Goal: Task Accomplishment & Management: Use online tool/utility

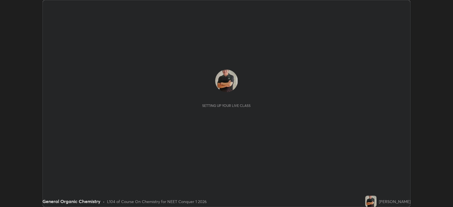
scroll to position [207, 453]
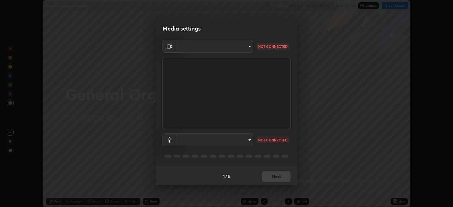
type input "db11550c6627cd1456fd7c992929e7e19338e9c76f4b1d491d27fd0e93a561d0"
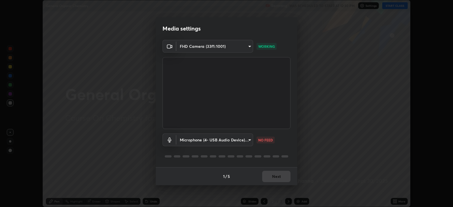
click at [244, 140] on body "Erase all General Organic Chemistry Recording WAS SCHEDULED TO START AT 12:30 P…" at bounding box center [226, 103] width 453 height 207
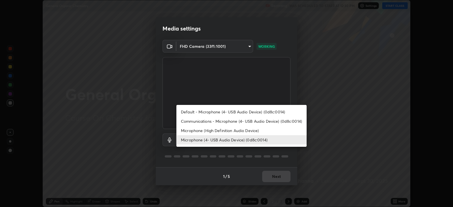
click at [249, 132] on li "Microphone (High Definition Audio Device)" at bounding box center [241, 130] width 130 height 9
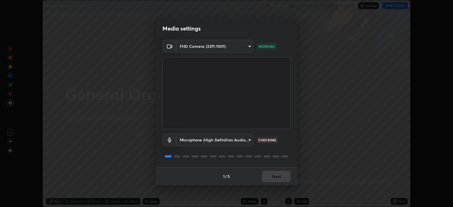
click at [242, 139] on body "Erase all General Organic Chemistry Recording WAS SCHEDULED TO START AT 12:30 P…" at bounding box center [226, 103] width 453 height 207
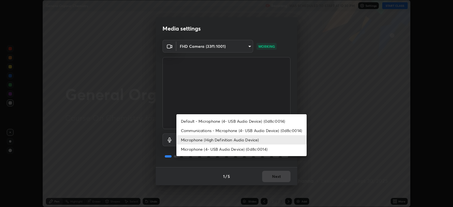
click at [249, 148] on li "Microphone (4- USB Audio Device) (0d8c:0014)" at bounding box center [241, 149] width 130 height 9
type input "d805ff438e7078c1de71cb4717de75612b37844973a4f27df63e8d5766dad93f"
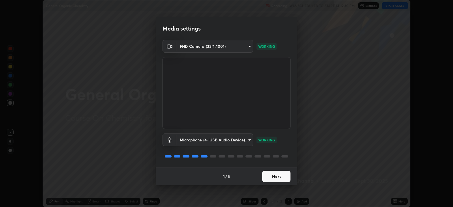
click at [277, 177] on button "Next" at bounding box center [276, 176] width 28 height 11
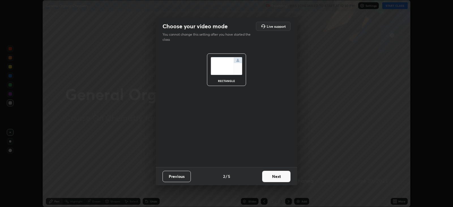
click at [279, 176] on button "Next" at bounding box center [276, 176] width 28 height 11
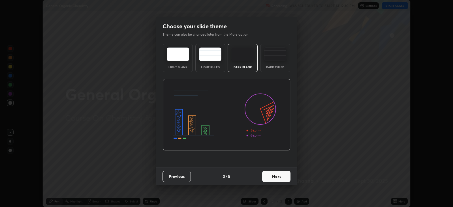
click at [281, 177] on button "Next" at bounding box center [276, 176] width 28 height 11
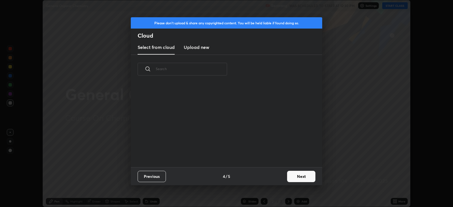
click at [287, 177] on button "Next" at bounding box center [301, 176] width 28 height 11
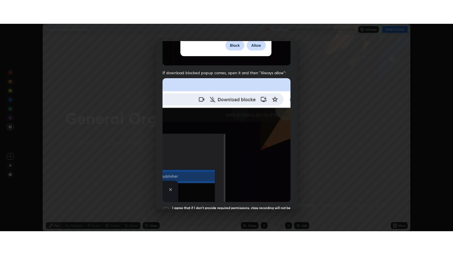
scroll to position [115, 0]
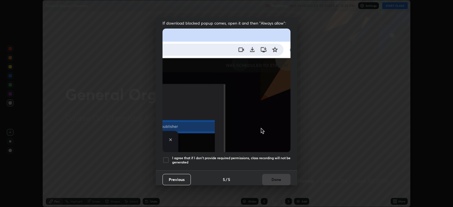
click at [166, 157] on div at bounding box center [166, 160] width 7 height 7
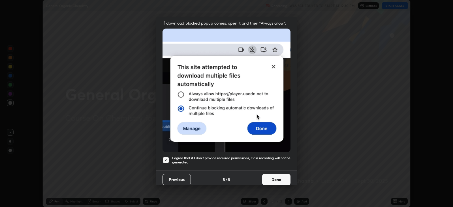
click at [278, 174] on button "Done" at bounding box center [276, 179] width 28 height 11
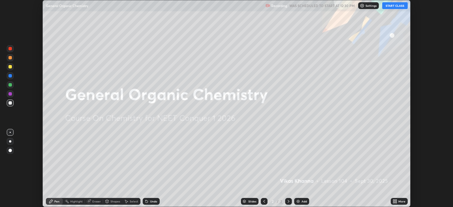
click at [392, 6] on button "START CLASS" at bounding box center [394, 5] width 25 height 7
click at [402, 201] on div "More" at bounding box center [401, 201] width 7 height 3
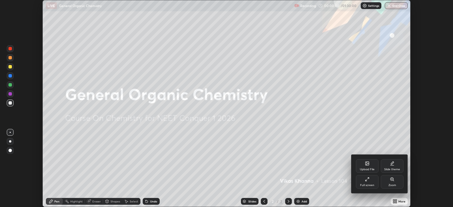
click at [366, 183] on div "Full screen" at bounding box center [367, 182] width 23 height 14
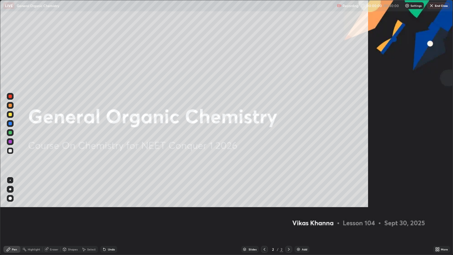
scroll to position [255, 453]
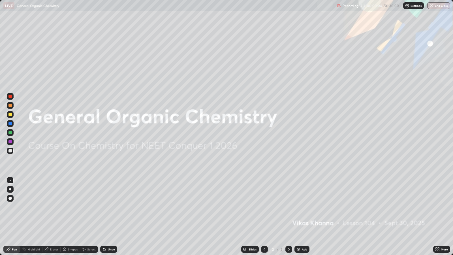
click at [10, 112] on div at bounding box center [10, 114] width 7 height 7
click at [10, 197] on div at bounding box center [9, 198] width 3 height 3
click at [305, 207] on div "Add" at bounding box center [304, 249] width 5 height 3
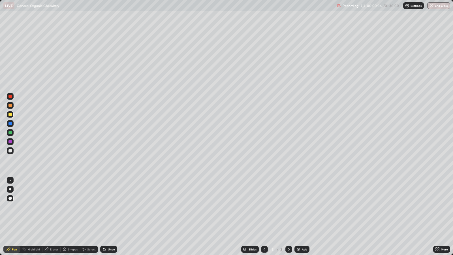
click at [71, 207] on div "Shapes" at bounding box center [73, 249] width 10 height 3
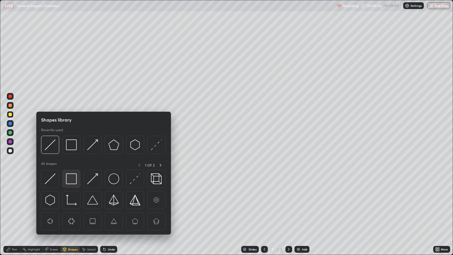
click at [71, 177] on img at bounding box center [71, 178] width 11 height 11
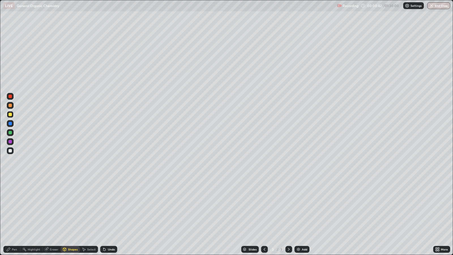
click at [17, 207] on div "Pen" at bounding box center [11, 249] width 17 height 7
click at [11, 124] on div at bounding box center [9, 123] width 3 height 3
click at [10, 114] on div at bounding box center [9, 114] width 3 height 3
click at [300, 207] on img at bounding box center [298, 249] width 5 height 5
click at [74, 207] on div "Shapes" at bounding box center [73, 249] width 10 height 3
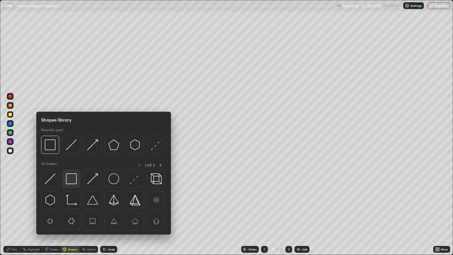
click at [73, 180] on img at bounding box center [71, 178] width 11 height 11
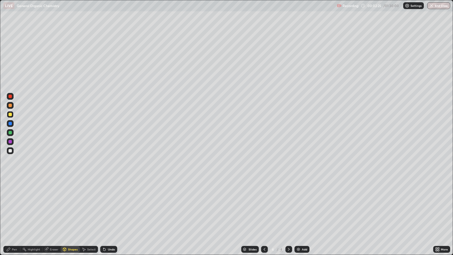
click at [18, 207] on div "Pen" at bounding box center [11, 249] width 17 height 11
click at [11, 105] on div at bounding box center [9, 105] width 3 height 3
click at [73, 207] on div "Shapes" at bounding box center [73, 249] width 10 height 3
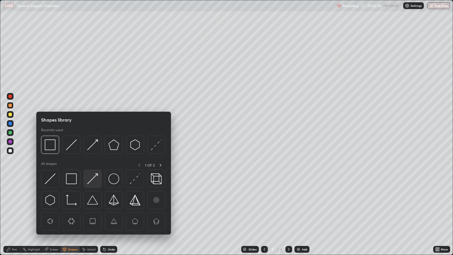
click at [95, 177] on img at bounding box center [92, 178] width 11 height 11
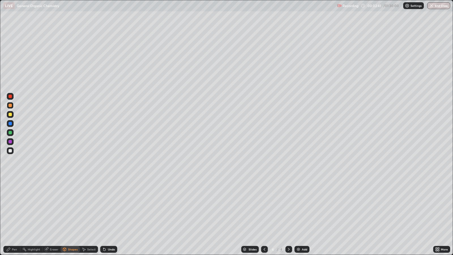
click at [72, 207] on div "Shapes" at bounding box center [73, 249] width 10 height 3
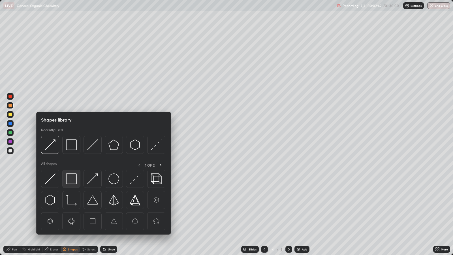
click at [74, 180] on img at bounding box center [71, 178] width 11 height 11
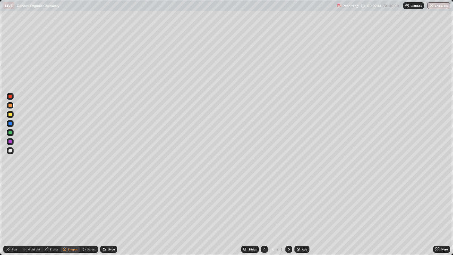
click at [17, 207] on div "Pen" at bounding box center [14, 249] width 5 height 3
click at [73, 207] on div "Shapes" at bounding box center [73, 249] width 10 height 3
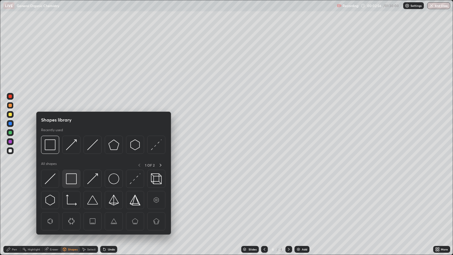
click at [72, 178] on img at bounding box center [71, 178] width 11 height 11
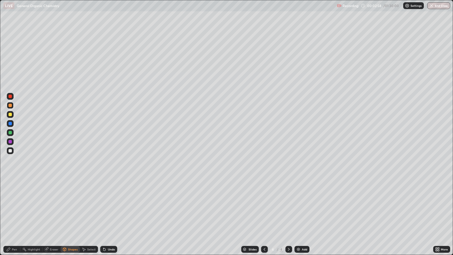
click at [23, 207] on div "Highlight" at bounding box center [31, 249] width 22 height 7
click at [10, 113] on div at bounding box center [9, 114] width 3 height 3
click at [12, 207] on div "Pen" at bounding box center [14, 249] width 5 height 3
click at [307, 207] on div "Add" at bounding box center [302, 249] width 15 height 7
click at [77, 207] on div "Shapes" at bounding box center [73, 249] width 10 height 3
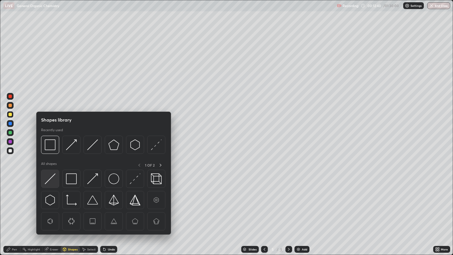
click at [55, 178] on img at bounding box center [50, 178] width 11 height 11
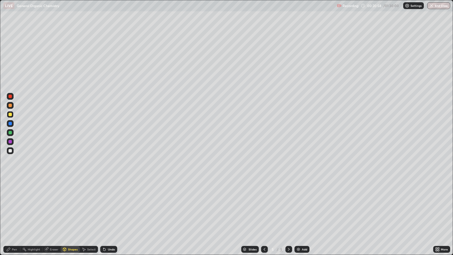
click at [17, 207] on div "Pen" at bounding box center [11, 249] width 17 height 7
click at [10, 142] on div at bounding box center [9, 141] width 3 height 3
click at [12, 115] on div at bounding box center [10, 114] width 7 height 7
click at [10, 106] on div at bounding box center [9, 105] width 3 height 3
click at [10, 114] on div at bounding box center [9, 114] width 3 height 3
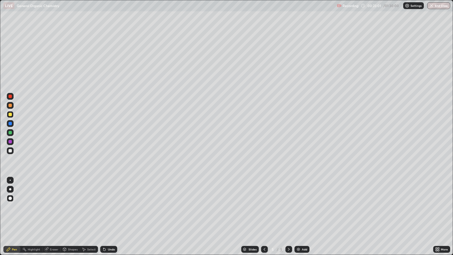
click at [106, 207] on div "Undo" at bounding box center [108, 249] width 17 height 7
click at [10, 150] on div at bounding box center [9, 150] width 3 height 3
click at [12, 207] on div "Pen" at bounding box center [11, 249] width 17 height 7
click at [301, 207] on div "Add" at bounding box center [302, 249] width 15 height 7
click at [72, 207] on div "Shapes" at bounding box center [73, 249] width 10 height 3
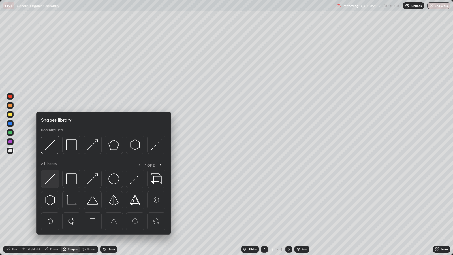
click at [51, 178] on img at bounding box center [50, 178] width 11 height 11
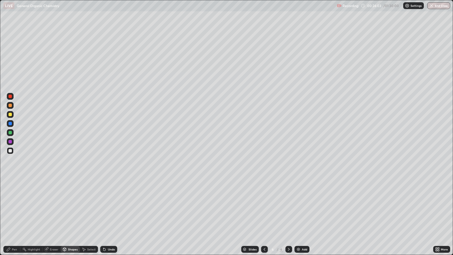
click at [18, 207] on div "Pen" at bounding box center [11, 249] width 17 height 7
click at [11, 114] on div at bounding box center [9, 114] width 3 height 3
click at [10, 132] on div at bounding box center [9, 132] width 3 height 3
click at [110, 207] on div "Undo" at bounding box center [111, 249] width 7 height 3
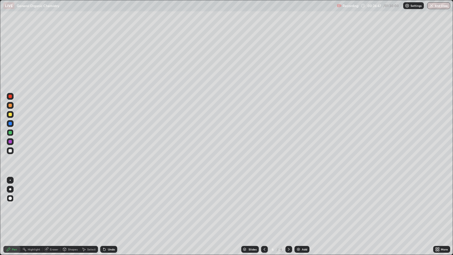
click at [109, 207] on div "Undo" at bounding box center [108, 249] width 17 height 7
click at [110, 207] on div "Undo" at bounding box center [111, 249] width 7 height 3
click at [11, 207] on div "Pen" at bounding box center [11, 249] width 17 height 7
click at [11, 123] on div at bounding box center [9, 123] width 3 height 3
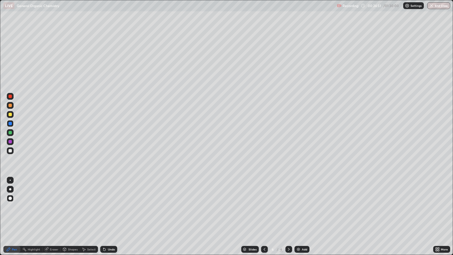
click at [72, 207] on div "Shapes" at bounding box center [73, 249] width 10 height 3
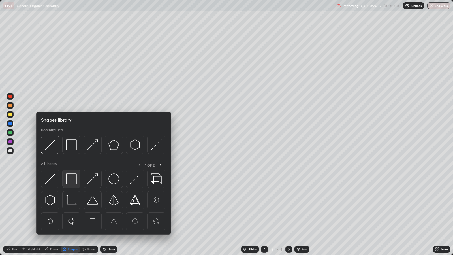
click at [73, 178] on img at bounding box center [71, 178] width 11 height 11
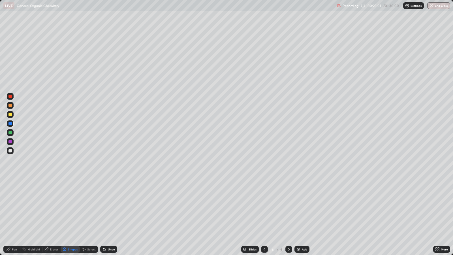
click at [71, 207] on div "Shapes" at bounding box center [73, 249] width 10 height 3
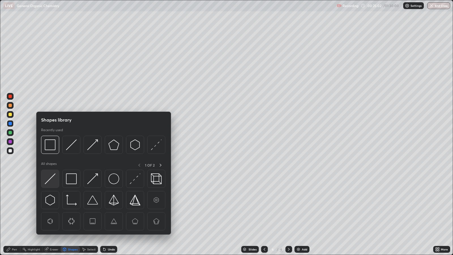
click at [52, 176] on img at bounding box center [50, 178] width 11 height 11
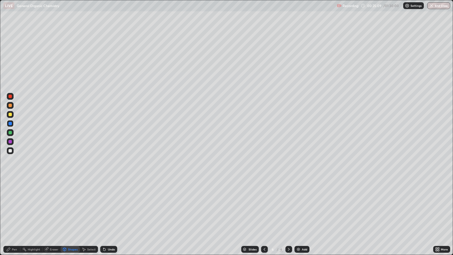
click at [15, 207] on div "Pen" at bounding box center [14, 249] width 5 height 3
click at [10, 114] on div at bounding box center [9, 114] width 3 height 3
click at [10, 106] on div at bounding box center [9, 105] width 3 height 3
click at [72, 207] on div "Shapes" at bounding box center [73, 249] width 10 height 3
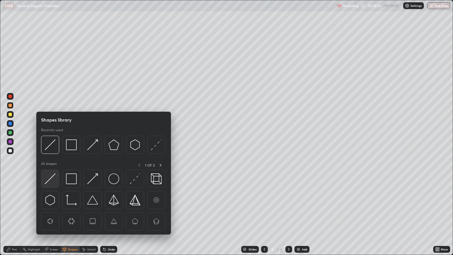
click at [52, 178] on img at bounding box center [50, 178] width 11 height 11
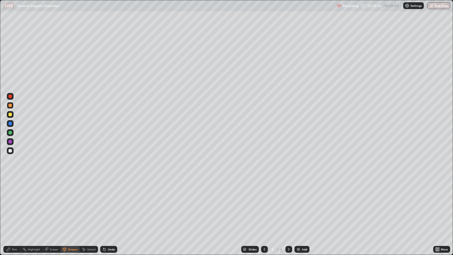
click at [14, 207] on div "Pen" at bounding box center [14, 249] width 5 height 3
click at [11, 114] on div at bounding box center [9, 114] width 3 height 3
click at [263, 207] on icon at bounding box center [264, 249] width 5 height 5
click at [264, 207] on icon at bounding box center [264, 249] width 5 height 5
click at [288, 207] on icon at bounding box center [289, 249] width 5 height 5
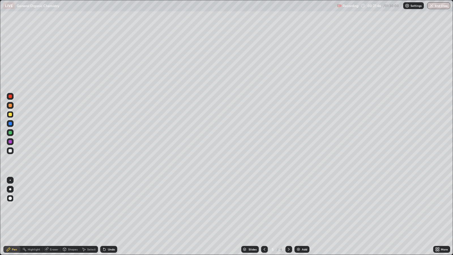
click at [113, 207] on div "Undo" at bounding box center [111, 249] width 7 height 3
click at [115, 207] on div "Undo" at bounding box center [108, 249] width 17 height 7
click at [116, 207] on div "Undo" at bounding box center [108, 249] width 17 height 7
click at [288, 207] on icon at bounding box center [289, 249] width 5 height 5
click at [302, 207] on div "Add" at bounding box center [304, 249] width 5 height 3
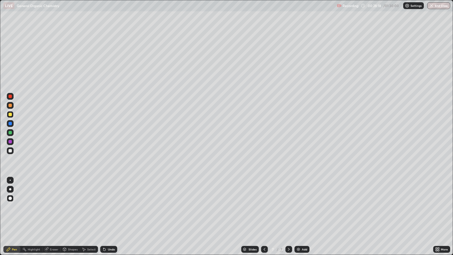
click at [72, 207] on div "Shapes" at bounding box center [73, 249] width 10 height 3
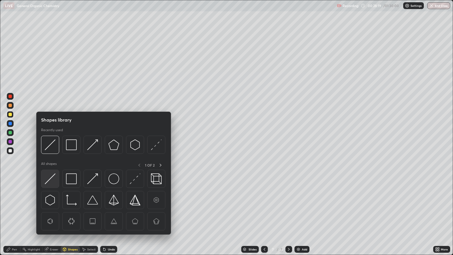
click at [53, 181] on img at bounding box center [50, 178] width 11 height 11
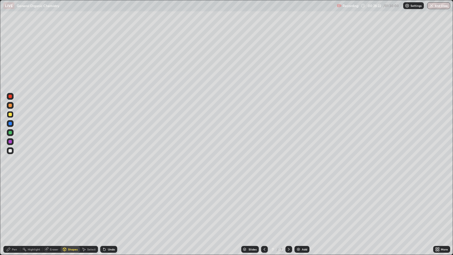
click at [71, 207] on div "Shapes" at bounding box center [73, 249] width 10 height 3
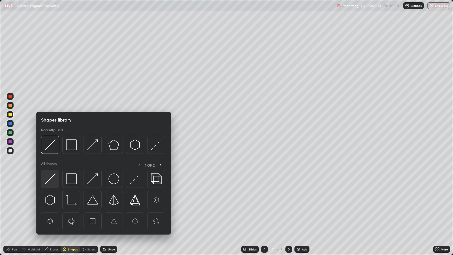
click at [54, 177] on img at bounding box center [50, 178] width 11 height 11
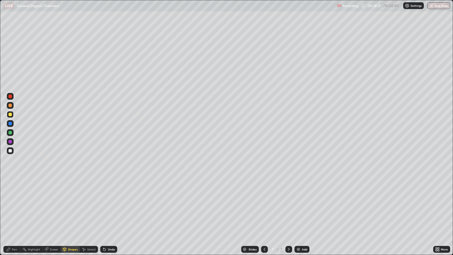
click at [14, 207] on div "Pen" at bounding box center [14, 249] width 5 height 3
click at [11, 123] on div at bounding box center [9, 123] width 3 height 3
click at [109, 207] on div "Undo" at bounding box center [111, 249] width 7 height 3
click at [110, 207] on div "Undo" at bounding box center [111, 249] width 7 height 3
click at [11, 115] on div at bounding box center [9, 114] width 3 height 3
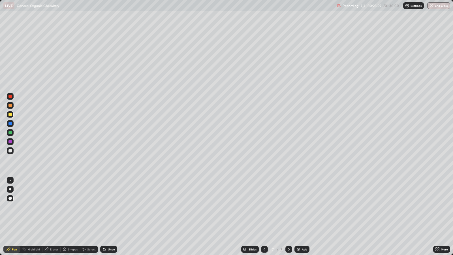
click at [10, 123] on div at bounding box center [9, 123] width 3 height 3
click at [10, 114] on div at bounding box center [9, 114] width 3 height 3
click at [10, 132] on div at bounding box center [9, 132] width 3 height 3
click at [265, 207] on icon at bounding box center [264, 249] width 5 height 5
click at [288, 207] on div at bounding box center [288, 249] width 7 height 7
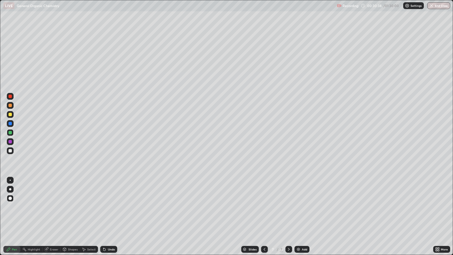
click at [264, 207] on icon at bounding box center [264, 249] width 5 height 5
click at [263, 207] on icon at bounding box center [264, 249] width 5 height 5
click at [264, 207] on icon at bounding box center [264, 249] width 5 height 5
click at [287, 207] on icon at bounding box center [289, 249] width 5 height 5
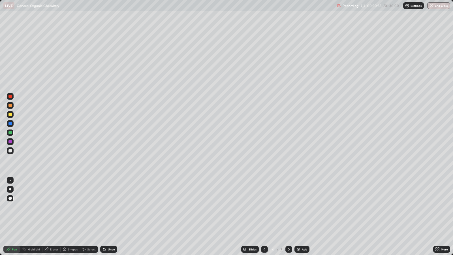
click at [288, 207] on icon at bounding box center [289, 249] width 5 height 5
click at [287, 207] on icon at bounding box center [289, 249] width 5 height 5
click at [288, 207] on icon at bounding box center [289, 249] width 5 height 5
click at [304, 207] on div "Add" at bounding box center [304, 249] width 5 height 3
click at [70, 207] on div "Shapes" at bounding box center [73, 249] width 10 height 3
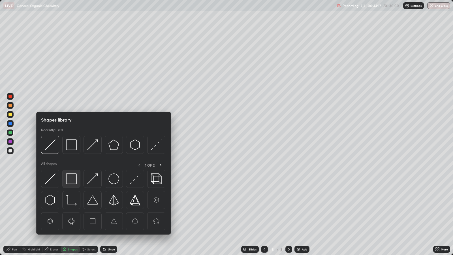
click at [71, 177] on img at bounding box center [71, 178] width 11 height 11
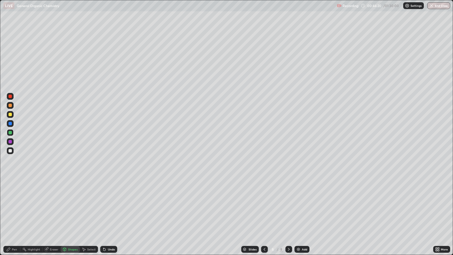
click at [11, 114] on div at bounding box center [9, 114] width 3 height 3
click at [110, 207] on div "Undo" at bounding box center [111, 249] width 7 height 3
click at [108, 207] on div "Undo" at bounding box center [111, 249] width 7 height 3
click at [13, 207] on div "Pen" at bounding box center [14, 249] width 5 height 3
click at [110, 207] on div "Undo" at bounding box center [111, 249] width 7 height 3
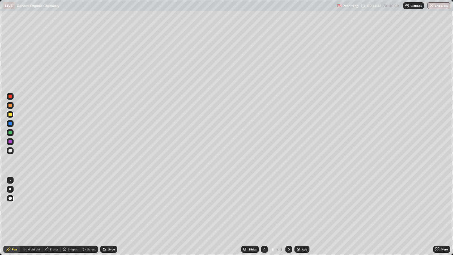
click at [108, 207] on div "Undo" at bounding box center [111, 249] width 7 height 3
click at [110, 207] on div "Undo" at bounding box center [111, 249] width 7 height 3
click at [110, 207] on div "Undo" at bounding box center [108, 249] width 17 height 7
click at [111, 207] on div "Undo" at bounding box center [108, 249] width 17 height 7
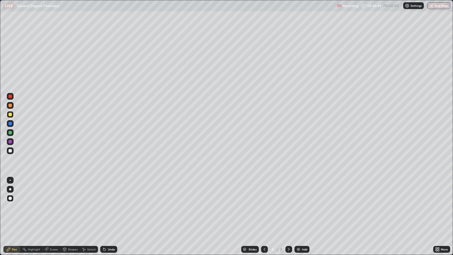
click at [111, 207] on div "Undo" at bounding box center [108, 249] width 17 height 7
click at [112, 207] on div "Undo" at bounding box center [111, 249] width 7 height 3
click at [111, 207] on div "Undo" at bounding box center [108, 249] width 17 height 7
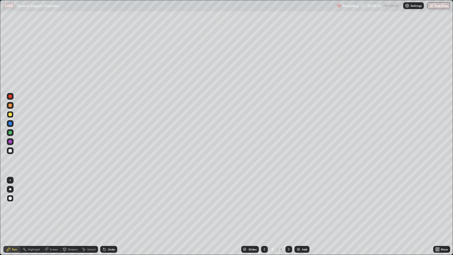
click at [111, 207] on div "Undo" at bounding box center [111, 249] width 7 height 3
click at [109, 207] on div "Undo" at bounding box center [108, 249] width 17 height 7
click at [110, 207] on div "Undo" at bounding box center [108, 249] width 17 height 7
click at [111, 207] on div "Undo" at bounding box center [111, 249] width 7 height 3
click at [112, 207] on div "Undo" at bounding box center [111, 249] width 7 height 3
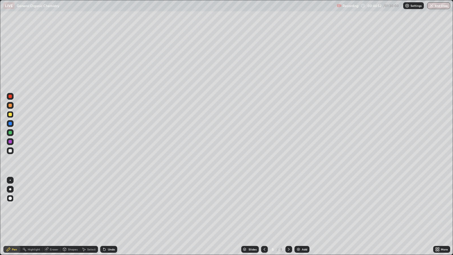
click at [111, 207] on div "Undo" at bounding box center [111, 249] width 7 height 3
click at [112, 207] on div "Undo" at bounding box center [111, 249] width 7 height 3
click at [11, 132] on div at bounding box center [9, 132] width 3 height 3
click at [72, 207] on div "Shapes" at bounding box center [73, 249] width 10 height 3
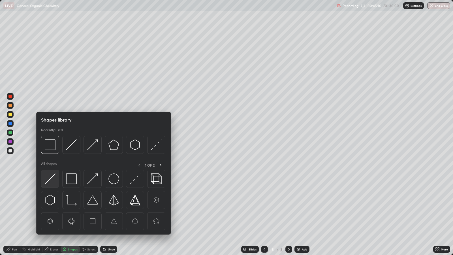
click at [52, 181] on img at bounding box center [50, 178] width 11 height 11
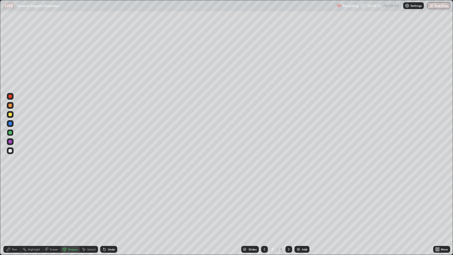
click at [17, 207] on div "Pen" at bounding box center [11, 249] width 17 height 7
click at [10, 141] on div at bounding box center [9, 141] width 3 height 3
click at [13, 114] on div at bounding box center [10, 114] width 7 height 7
click at [264, 207] on icon at bounding box center [264, 249] width 5 height 5
click at [290, 207] on div at bounding box center [288, 249] width 7 height 7
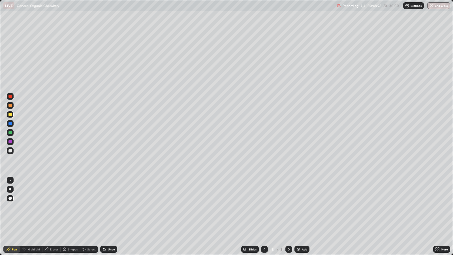
click at [306, 207] on div "Add" at bounding box center [304, 249] width 5 height 3
click at [74, 207] on div "Shapes" at bounding box center [73, 249] width 10 height 3
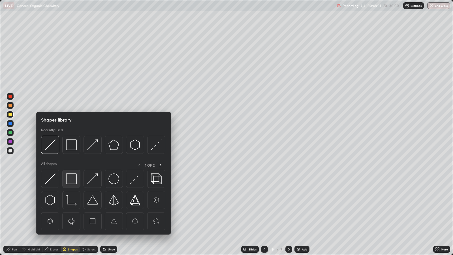
click at [71, 178] on img at bounding box center [71, 178] width 11 height 11
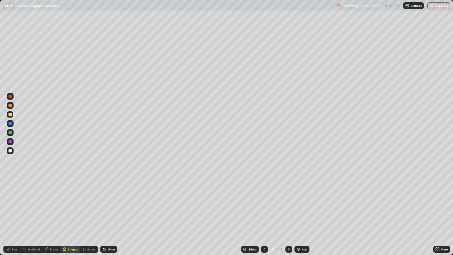
click at [15, 207] on div "Pen" at bounding box center [14, 249] width 5 height 3
click at [11, 105] on div at bounding box center [9, 105] width 3 height 3
click at [103, 207] on icon at bounding box center [104, 249] width 2 height 2
click at [103, 207] on icon at bounding box center [103, 248] width 1 height 1
click at [106, 207] on div "Undo" at bounding box center [108, 249] width 17 height 7
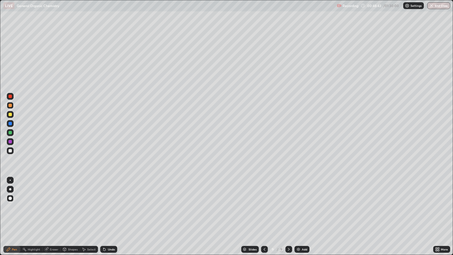
click at [106, 207] on div "Undo" at bounding box center [107, 249] width 19 height 11
click at [106, 207] on div "Undo" at bounding box center [108, 249] width 17 height 7
click at [106, 207] on div "Undo" at bounding box center [107, 249] width 19 height 11
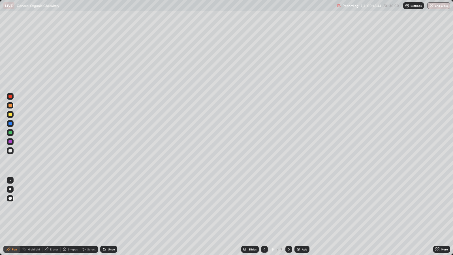
click at [106, 207] on div "Undo" at bounding box center [107, 249] width 19 height 11
click at [72, 207] on div "Shapes" at bounding box center [73, 249] width 10 height 3
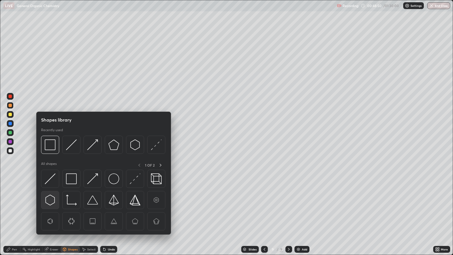
click at [51, 198] on img at bounding box center [50, 200] width 11 height 11
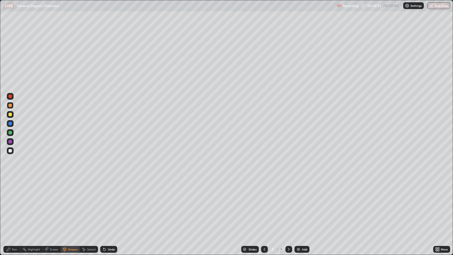
click at [10, 113] on div at bounding box center [9, 114] width 3 height 3
click at [14, 207] on div "Pen" at bounding box center [14, 249] width 5 height 3
click at [11, 142] on div at bounding box center [9, 141] width 3 height 3
click at [74, 207] on div "Shapes" at bounding box center [73, 249] width 10 height 3
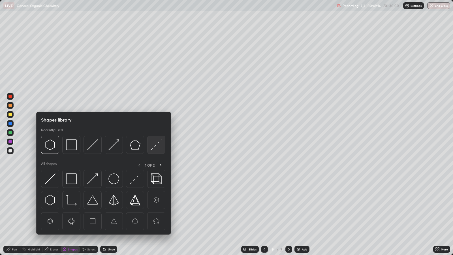
click at [153, 149] on img at bounding box center [156, 144] width 11 height 11
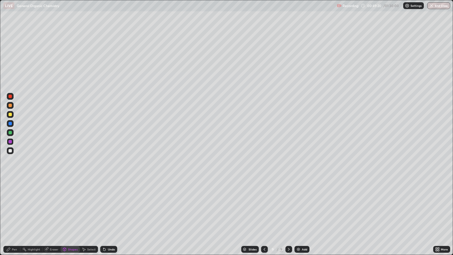
click at [13, 207] on div "Pen" at bounding box center [14, 249] width 5 height 3
click at [12, 133] on div at bounding box center [10, 132] width 7 height 7
click at [302, 207] on div "Add" at bounding box center [304, 249] width 5 height 3
click at [73, 207] on div "Shapes" at bounding box center [73, 249] width 10 height 3
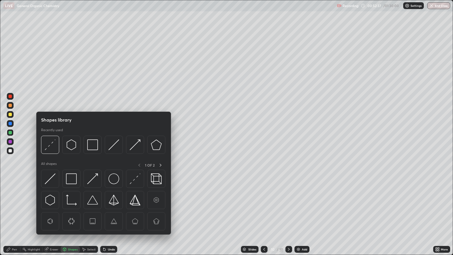
click at [70, 178] on img at bounding box center [71, 178] width 11 height 11
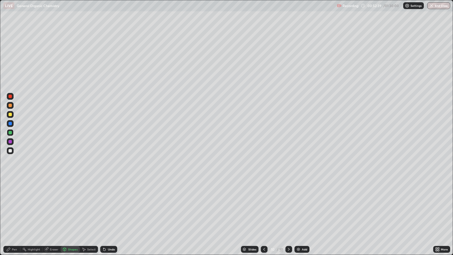
click at [12, 207] on div "Pen" at bounding box center [11, 249] width 17 height 7
click at [11, 114] on div at bounding box center [9, 114] width 3 height 3
click at [71, 207] on div "Shapes" at bounding box center [73, 249] width 10 height 3
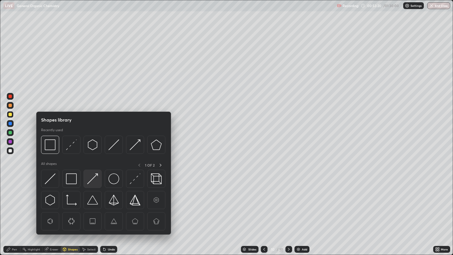
click at [95, 173] on img at bounding box center [92, 178] width 11 height 11
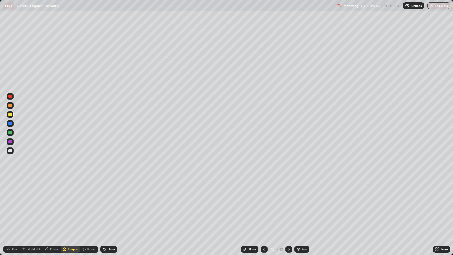
click at [71, 207] on div "Shapes" at bounding box center [73, 249] width 10 height 3
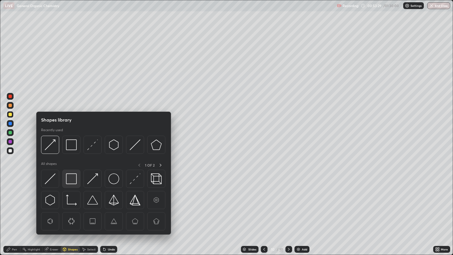
click at [73, 176] on img at bounding box center [71, 178] width 11 height 11
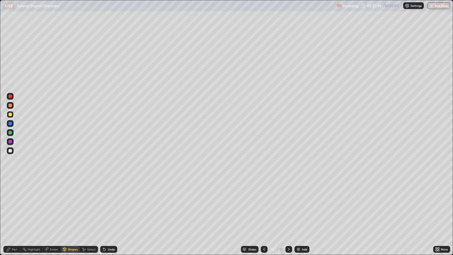
click at [14, 207] on div "Pen" at bounding box center [14, 249] width 5 height 3
click at [11, 123] on div at bounding box center [9, 123] width 3 height 3
click at [306, 207] on div "Add" at bounding box center [304, 249] width 5 height 3
click at [73, 207] on div "Shapes" at bounding box center [73, 249] width 10 height 3
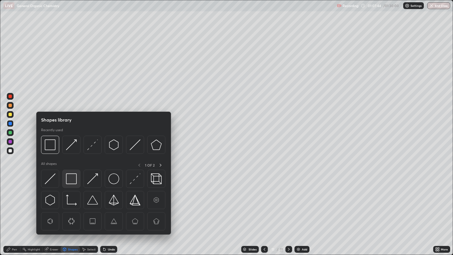
click at [72, 179] on img at bounding box center [71, 178] width 11 height 11
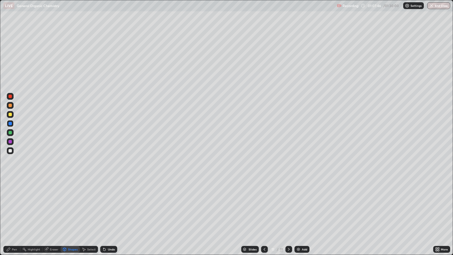
click at [14, 207] on div "Pen" at bounding box center [14, 249] width 5 height 3
click at [11, 113] on div at bounding box center [9, 114] width 3 height 3
click at [71, 207] on div "Shapes" at bounding box center [73, 249] width 10 height 3
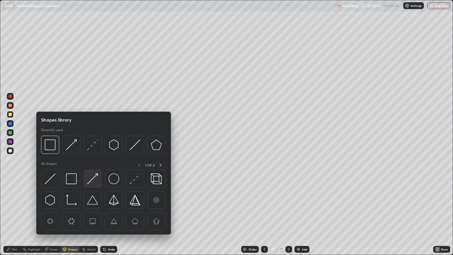
click at [91, 180] on img at bounding box center [92, 178] width 11 height 11
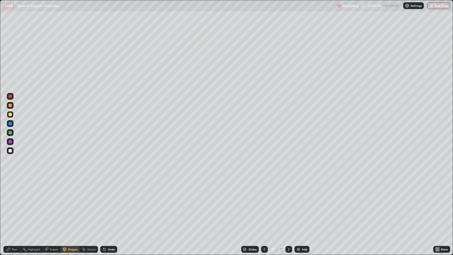
click at [15, 207] on div "Pen" at bounding box center [14, 249] width 5 height 3
click at [10, 142] on div at bounding box center [9, 141] width 3 height 3
click at [72, 207] on div "Shapes" at bounding box center [73, 249] width 10 height 3
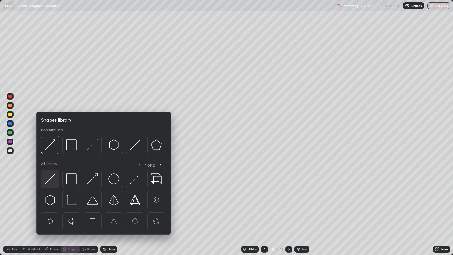
click at [55, 178] on img at bounding box center [50, 178] width 11 height 11
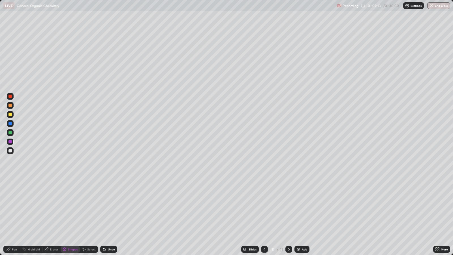
click at [302, 207] on div "Add" at bounding box center [304, 249] width 5 height 3
click at [13, 207] on div "Pen" at bounding box center [14, 249] width 5 height 3
click at [73, 207] on div "Shapes" at bounding box center [73, 249] width 10 height 3
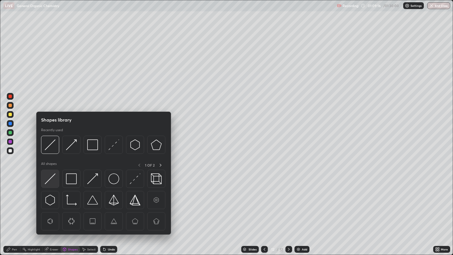
click at [54, 179] on img at bounding box center [50, 178] width 11 height 11
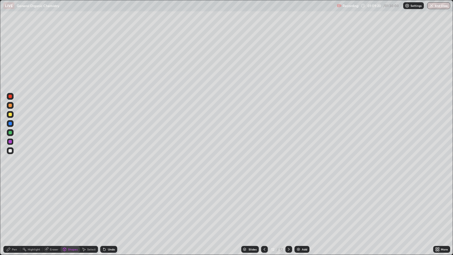
click at [17, 207] on div "Pen" at bounding box center [11, 249] width 17 height 7
click at [13, 116] on div at bounding box center [10, 114] width 7 height 7
click at [10, 123] on div at bounding box center [9, 123] width 3 height 3
click at [10, 106] on div at bounding box center [9, 105] width 3 height 3
click at [11, 124] on div at bounding box center [9, 123] width 3 height 3
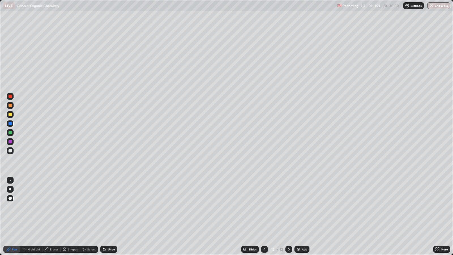
click at [10, 116] on div at bounding box center [9, 114] width 3 height 3
click at [305, 207] on div "Add" at bounding box center [302, 249] width 15 height 7
click at [71, 207] on div "Shapes" at bounding box center [73, 249] width 10 height 3
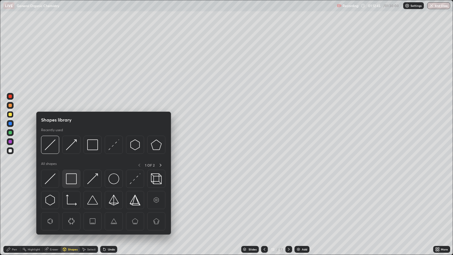
click at [72, 176] on img at bounding box center [71, 178] width 11 height 11
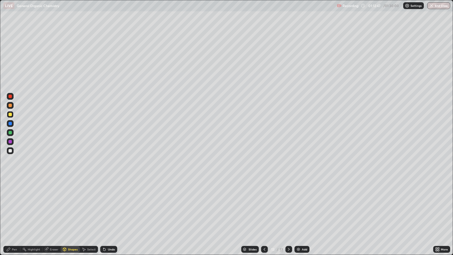
click at [14, 207] on div "Pen" at bounding box center [14, 249] width 5 height 3
click at [11, 123] on div at bounding box center [9, 123] width 3 height 3
click at [300, 207] on div "Add" at bounding box center [302, 249] width 15 height 7
click at [110, 207] on div "Undo" at bounding box center [111, 249] width 7 height 3
click at [11, 115] on div at bounding box center [9, 114] width 3 height 3
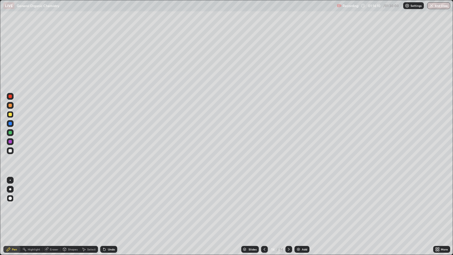
click at [306, 207] on div "Add" at bounding box center [304, 249] width 5 height 3
click at [73, 207] on div "Shapes" at bounding box center [73, 249] width 10 height 3
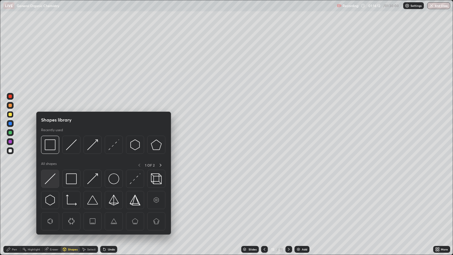
click at [51, 180] on img at bounding box center [50, 178] width 11 height 11
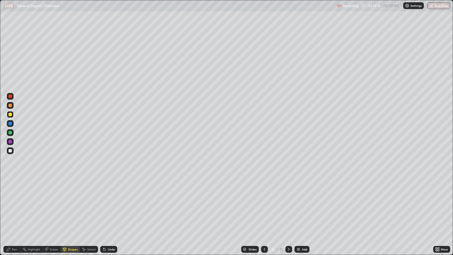
click at [18, 207] on div "Pen" at bounding box center [11, 249] width 17 height 7
click at [11, 105] on div at bounding box center [9, 105] width 3 height 3
click at [11, 115] on div at bounding box center [9, 114] width 3 height 3
click at [110, 207] on div "Undo" at bounding box center [111, 249] width 7 height 3
click at [10, 122] on div at bounding box center [9, 123] width 3 height 3
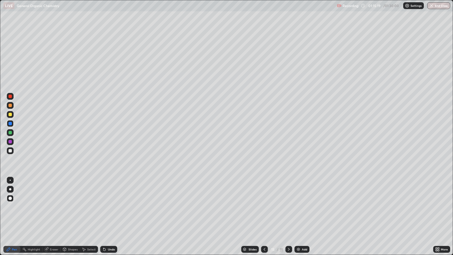
click at [71, 207] on div "Shapes" at bounding box center [73, 249] width 10 height 3
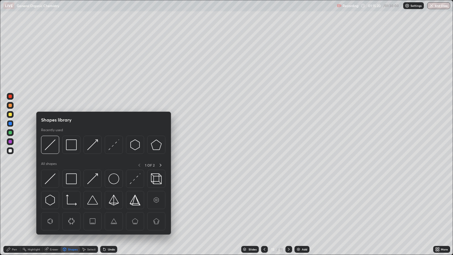
click at [135, 178] on img at bounding box center [135, 178] width 11 height 11
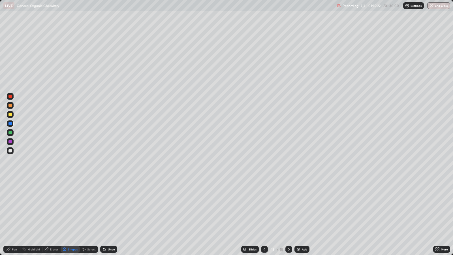
click at [10, 142] on div at bounding box center [9, 141] width 3 height 3
click at [14, 207] on div "Pen" at bounding box center [14, 249] width 5 height 3
click at [11, 115] on div at bounding box center [9, 114] width 3 height 3
click at [10, 132] on div at bounding box center [9, 132] width 3 height 3
click at [73, 207] on div "Shapes" at bounding box center [73, 249] width 10 height 3
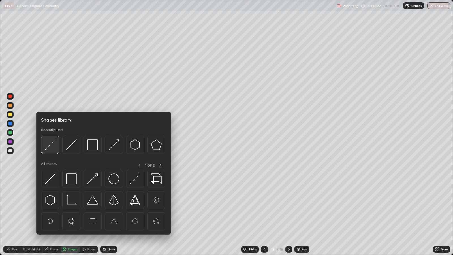
click at [54, 145] on img at bounding box center [50, 144] width 11 height 11
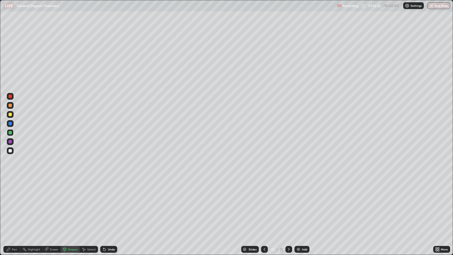
click at [10, 142] on div at bounding box center [9, 141] width 3 height 3
click at [8, 207] on icon at bounding box center [8, 249] width 3 height 3
click at [304, 207] on div "Add" at bounding box center [304, 249] width 5 height 3
click at [11, 115] on div at bounding box center [9, 114] width 3 height 3
click at [10, 140] on div at bounding box center [9, 141] width 3 height 3
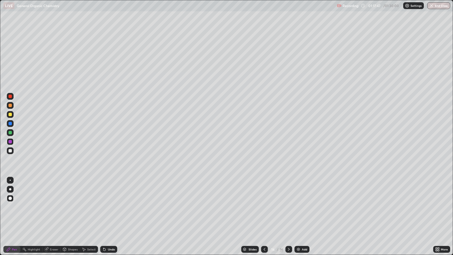
click at [10, 132] on div at bounding box center [9, 132] width 3 height 3
click at [11, 124] on div at bounding box center [9, 123] width 3 height 3
click at [304, 207] on div "Add" at bounding box center [304, 249] width 5 height 3
click at [11, 115] on div at bounding box center [9, 114] width 3 height 3
click at [264, 207] on icon at bounding box center [264, 249] width 5 height 5
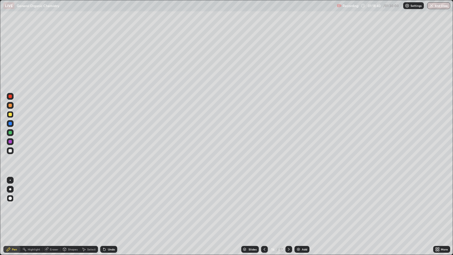
click at [287, 207] on div at bounding box center [288, 249] width 7 height 7
click at [73, 207] on div "Shapes" at bounding box center [73, 249] width 10 height 3
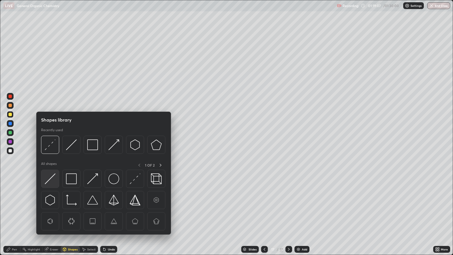
click at [50, 179] on img at bounding box center [50, 178] width 11 height 11
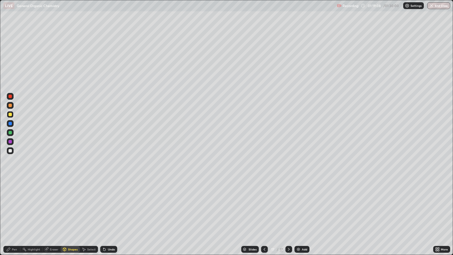
click at [10, 150] on div at bounding box center [9, 150] width 3 height 3
click at [10, 122] on div at bounding box center [9, 123] width 3 height 3
click at [111, 207] on div "Undo" at bounding box center [111, 249] width 7 height 3
click at [15, 207] on div "Pen" at bounding box center [14, 249] width 5 height 3
click at [10, 142] on div at bounding box center [9, 141] width 3 height 3
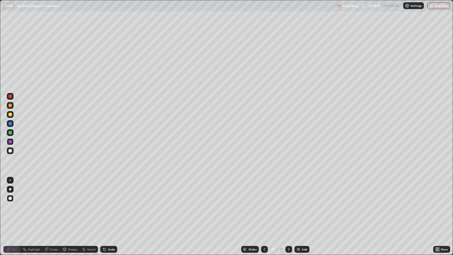
click at [264, 207] on div at bounding box center [264, 249] width 7 height 11
click at [288, 207] on div at bounding box center [288, 249] width 7 height 11
click at [10, 131] on div at bounding box center [9, 132] width 3 height 3
click at [302, 207] on div "Add" at bounding box center [304, 249] width 5 height 3
click at [23, 207] on circle at bounding box center [22, 248] width 1 height 1
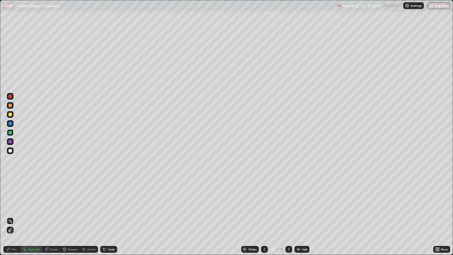
click at [11, 114] on div at bounding box center [9, 114] width 3 height 3
click at [111, 207] on div "Undo" at bounding box center [108, 249] width 17 height 7
click at [12, 207] on div "Pen" at bounding box center [11, 249] width 17 height 7
click at [11, 123] on div at bounding box center [9, 123] width 3 height 3
click at [71, 207] on div "Shapes" at bounding box center [73, 249] width 10 height 3
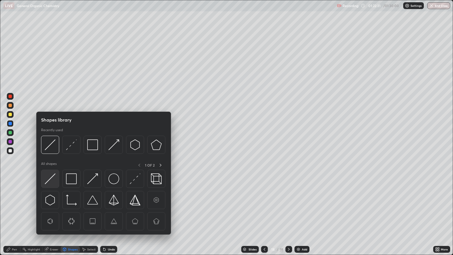
click at [53, 177] on img at bounding box center [50, 178] width 11 height 11
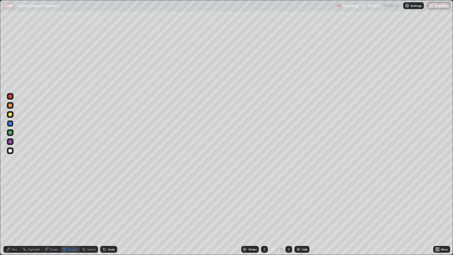
click at [11, 152] on div at bounding box center [9, 150] width 3 height 3
click at [16, 207] on div "Pen" at bounding box center [14, 249] width 5 height 3
click at [10, 123] on div at bounding box center [9, 123] width 3 height 3
click at [267, 207] on div at bounding box center [264, 249] width 7 height 11
click at [266, 207] on icon at bounding box center [264, 249] width 5 height 5
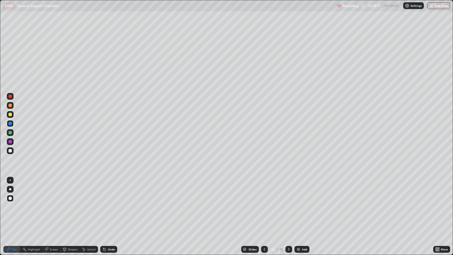
click at [266, 207] on div at bounding box center [264, 249] width 7 height 7
click at [264, 207] on icon at bounding box center [264, 249] width 5 height 5
click at [289, 207] on icon at bounding box center [289, 249] width 5 height 5
click at [288, 207] on icon at bounding box center [289, 249] width 5 height 5
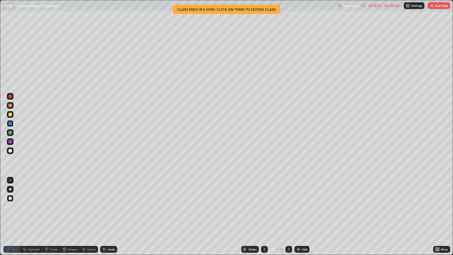
click at [288, 207] on icon at bounding box center [289, 249] width 5 height 5
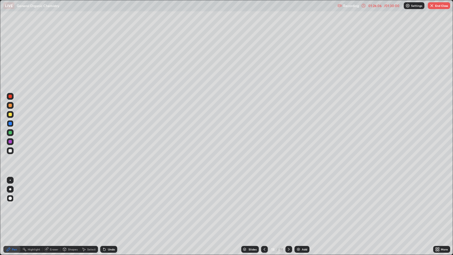
click at [265, 207] on icon at bounding box center [264, 249] width 5 height 5
click at [263, 207] on icon at bounding box center [264, 249] width 5 height 5
click at [264, 207] on icon at bounding box center [264, 249] width 5 height 5
click at [263, 207] on div at bounding box center [264, 249] width 7 height 7
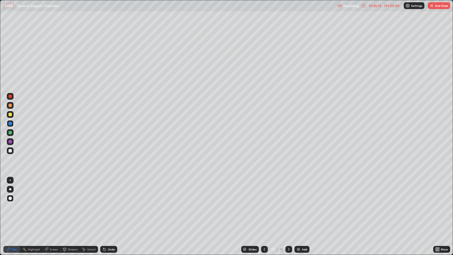
click at [264, 207] on icon at bounding box center [264, 249] width 5 height 5
click at [264, 207] on div at bounding box center [264, 249] width 7 height 7
click at [287, 207] on icon at bounding box center [289, 249] width 5 height 5
click at [288, 207] on icon at bounding box center [289, 249] width 5 height 5
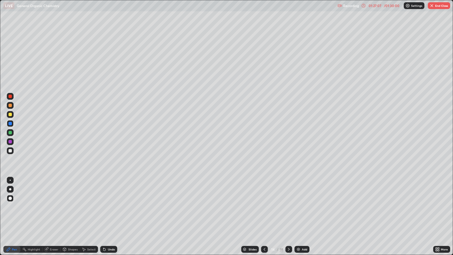
click at [287, 207] on div at bounding box center [288, 249] width 7 height 7
click at [287, 207] on icon at bounding box center [289, 249] width 5 height 5
click at [287, 207] on div at bounding box center [288, 249] width 7 height 7
click at [288, 207] on icon at bounding box center [289, 249] width 5 height 5
click at [438, 8] on button "End Class" at bounding box center [439, 5] width 22 height 7
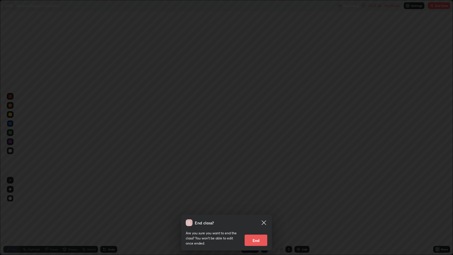
click at [255, 207] on button "End" at bounding box center [256, 239] width 23 height 11
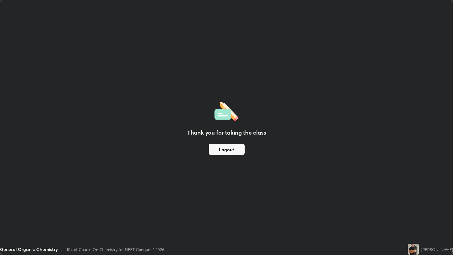
click at [225, 150] on button "Logout" at bounding box center [227, 149] width 36 height 11
